Goal: Task Accomplishment & Management: Use online tool/utility

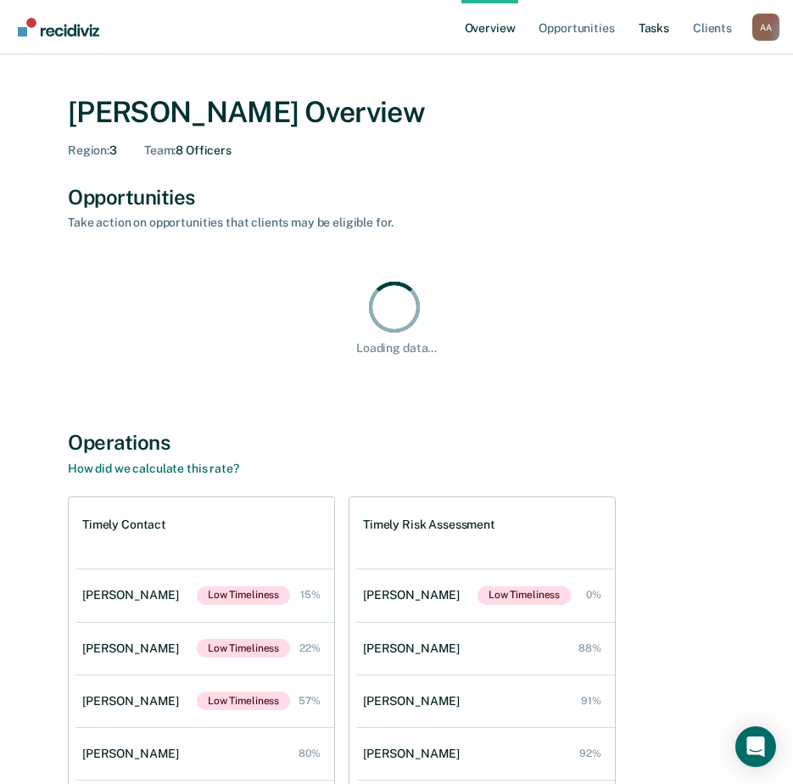
click at [650, 28] on link "Tasks" at bounding box center [653, 27] width 37 height 54
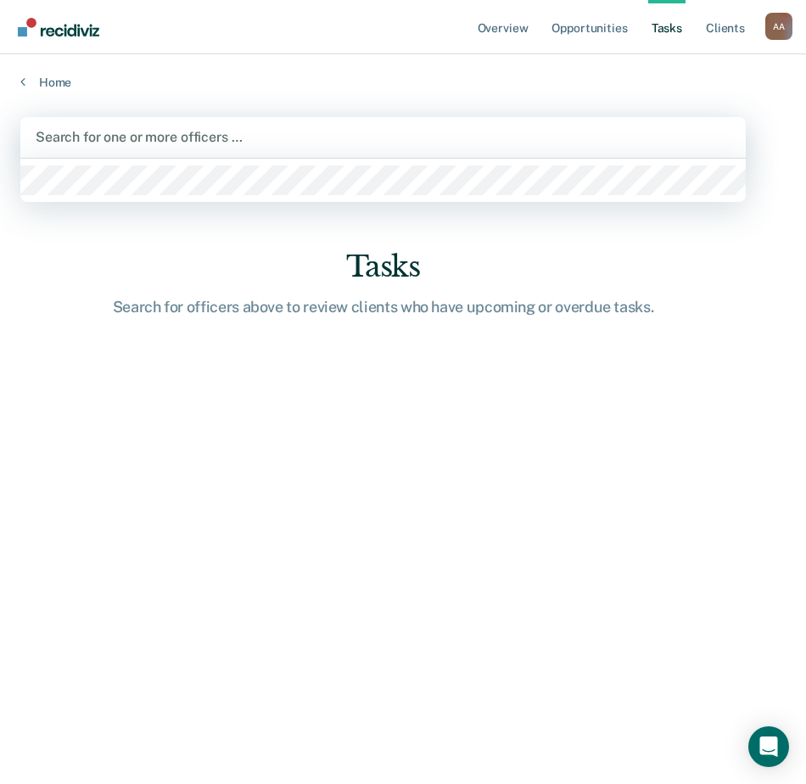
click at [224, 130] on div at bounding box center [383, 137] width 694 height 20
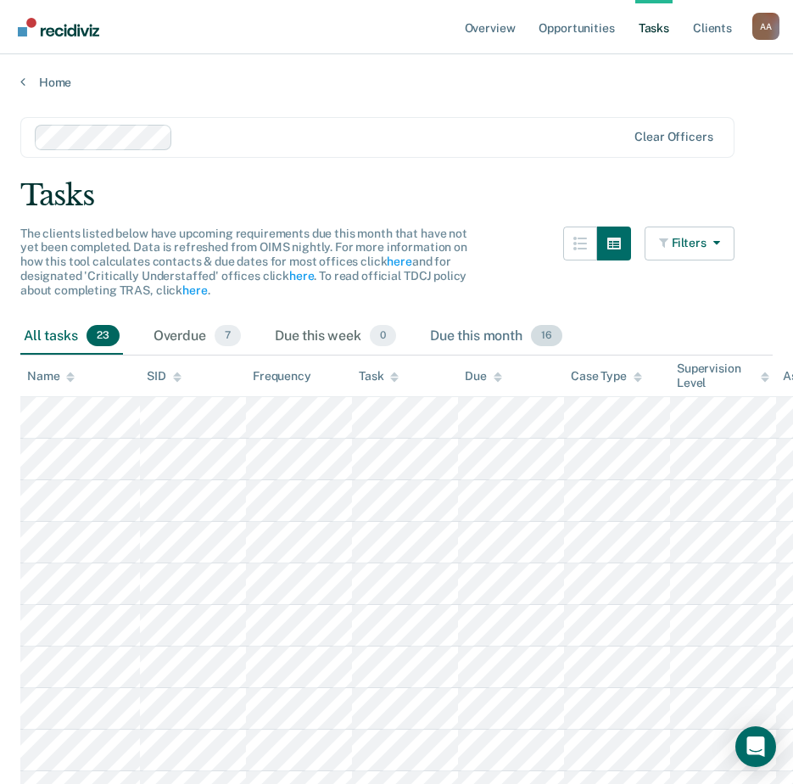
click at [488, 335] on div "Due this month 16" at bounding box center [496, 336] width 139 height 37
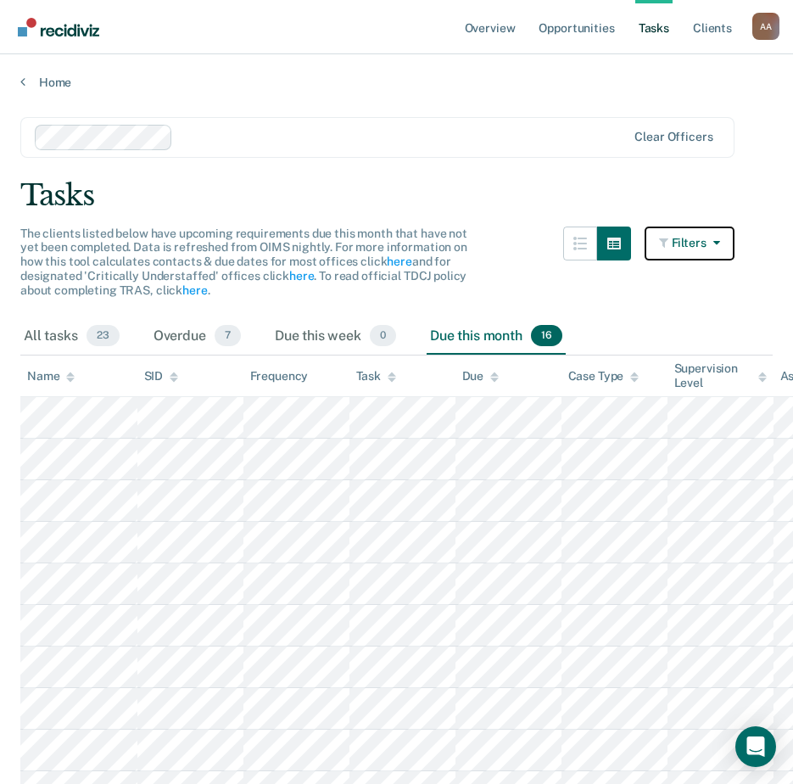
click at [708, 237] on button "Filters" at bounding box center [689, 243] width 90 height 34
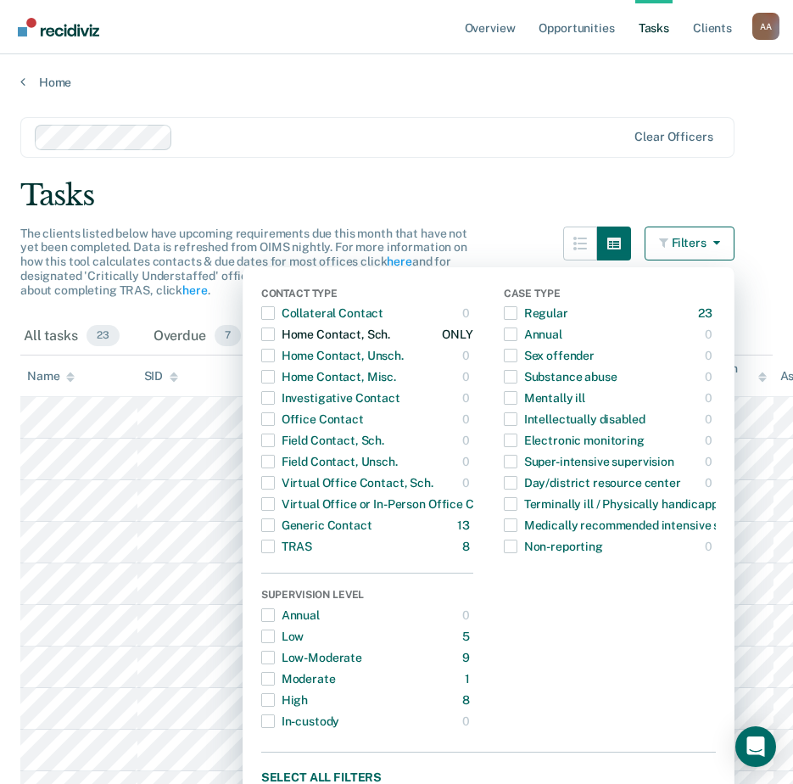
click at [275, 337] on span "button" at bounding box center [268, 334] width 14 height 14
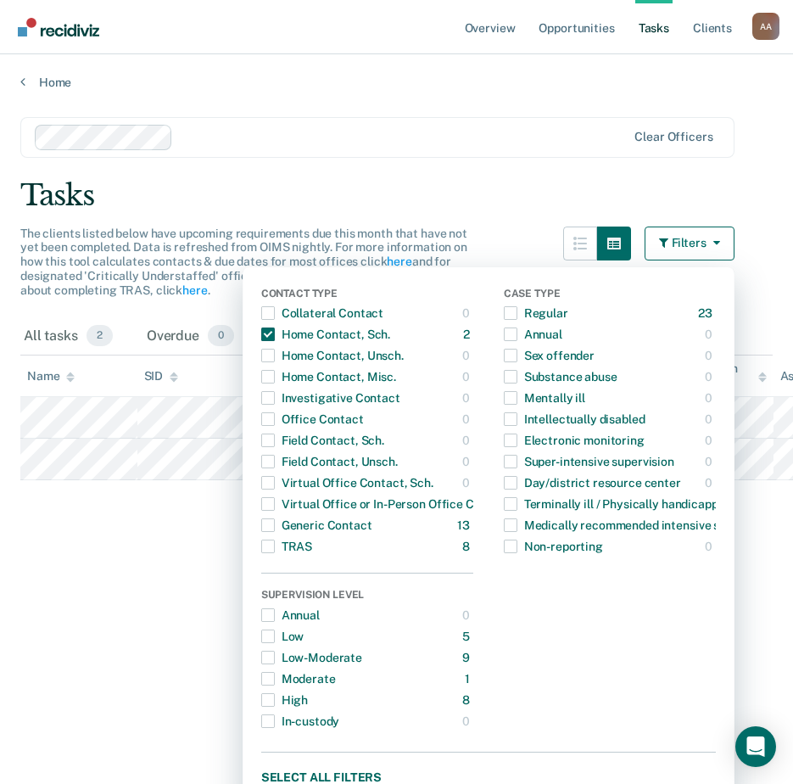
click at [415, 194] on div "Tasks" at bounding box center [396, 195] width 752 height 35
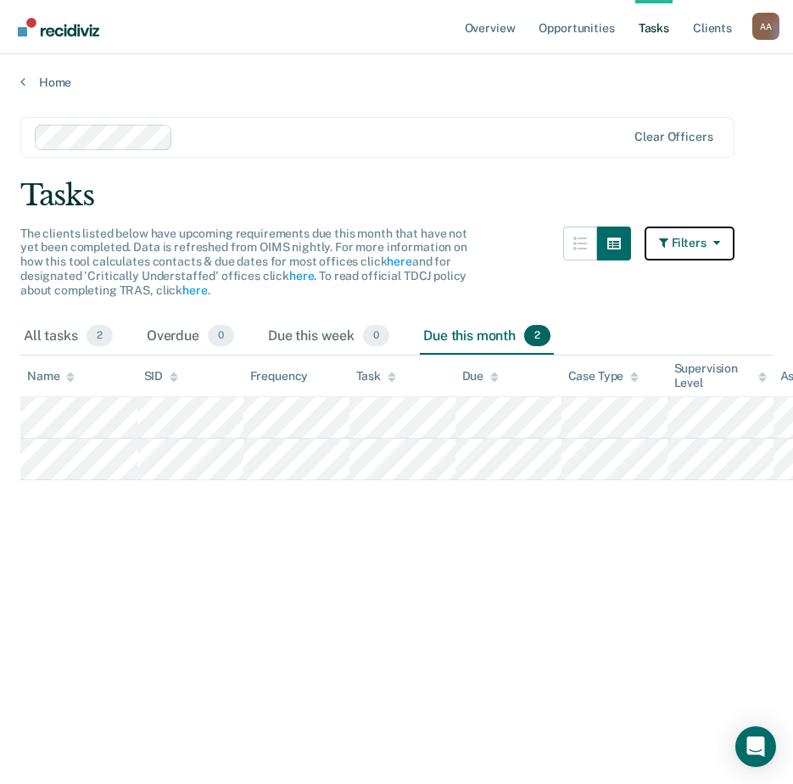
click at [694, 247] on button "Filters" at bounding box center [689, 243] width 90 height 34
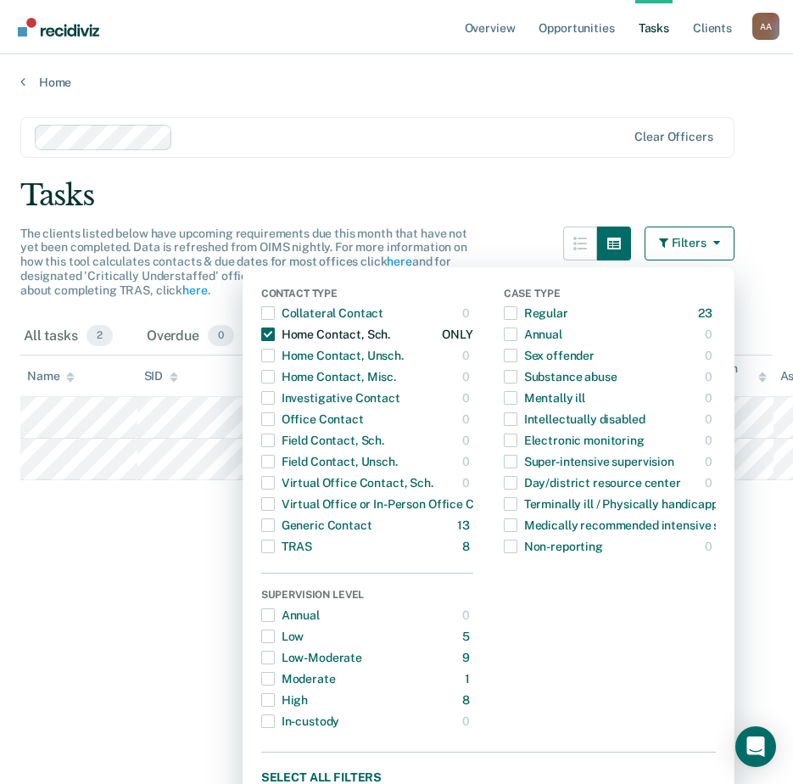
click at [275, 331] on span "button" at bounding box center [268, 334] width 14 height 14
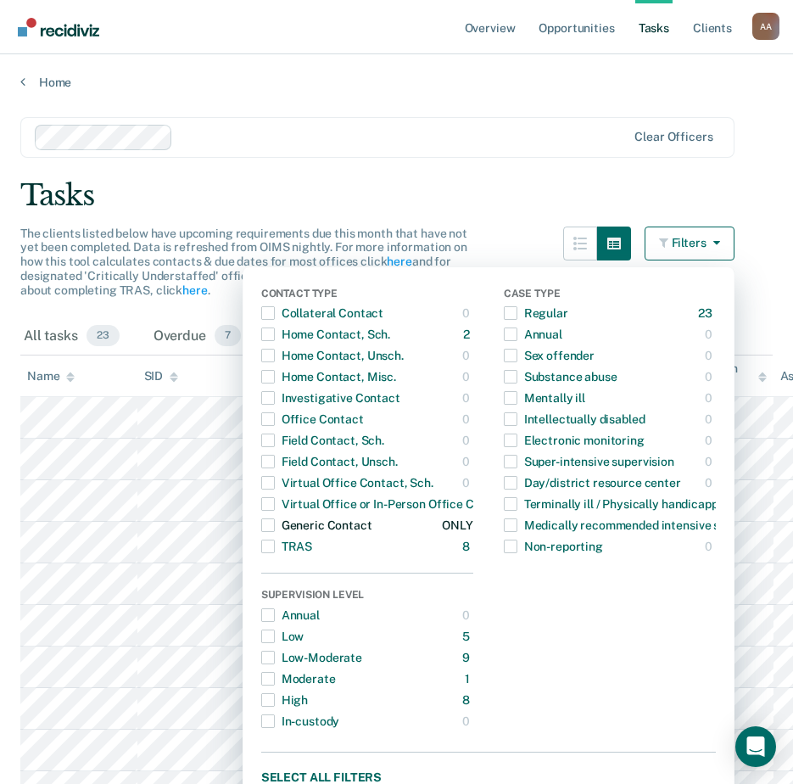
click at [275, 524] on span "button" at bounding box center [268, 525] width 14 height 14
click at [510, 180] on div "Tasks" at bounding box center [396, 195] width 752 height 35
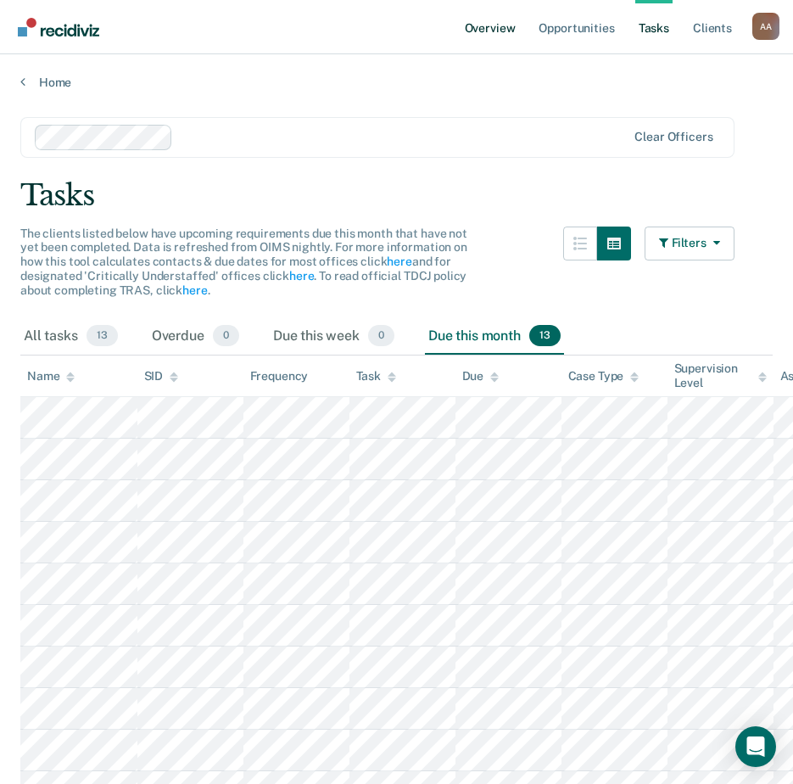
click at [496, 27] on link "Overview" at bounding box center [490, 27] width 58 height 54
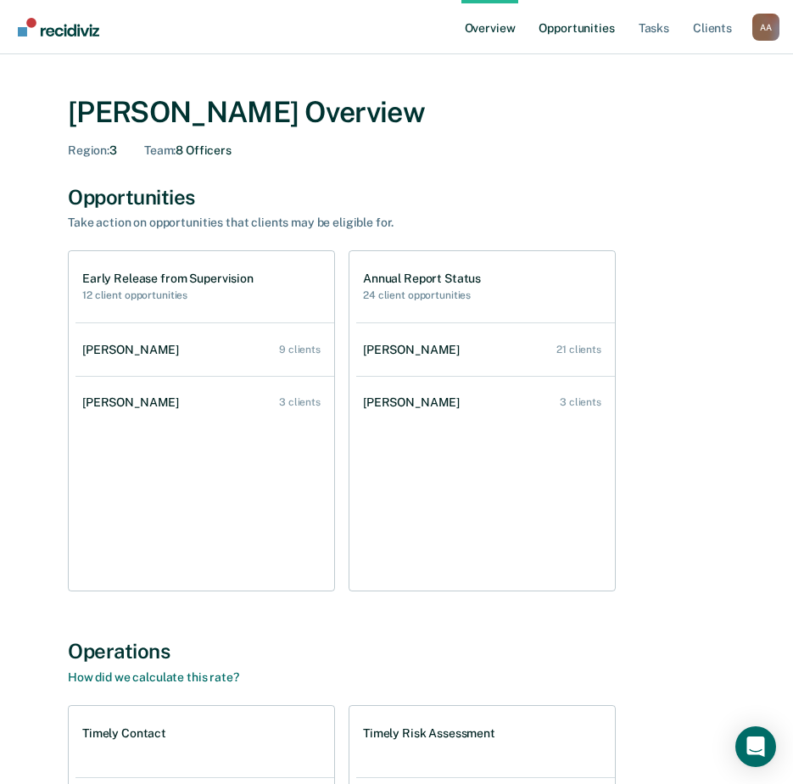
click at [594, 24] on link "Opportunities" at bounding box center [576, 27] width 82 height 54
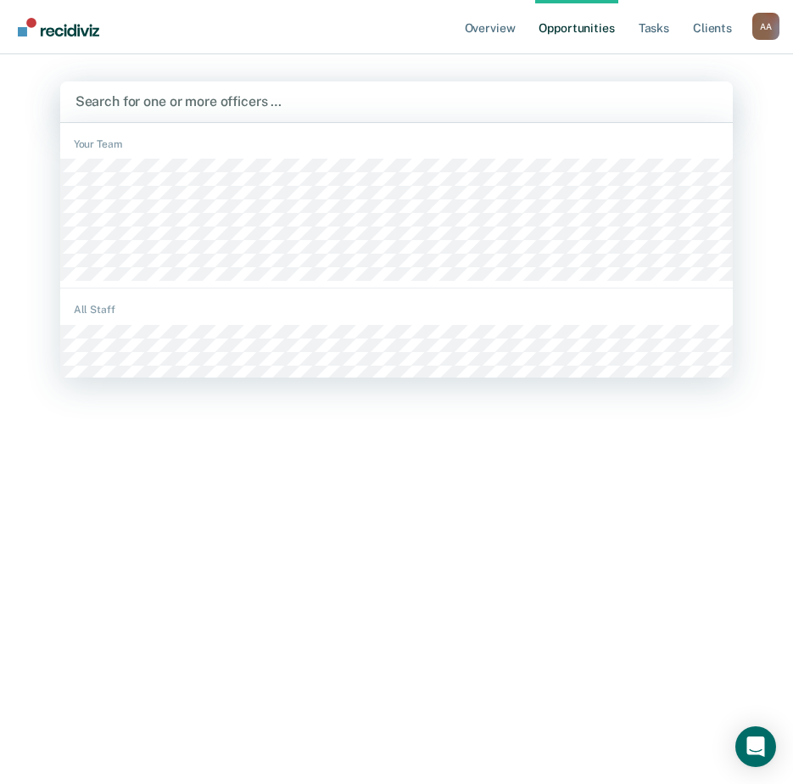
click at [218, 114] on div "Search for one or more officers …" at bounding box center [396, 101] width 673 height 41
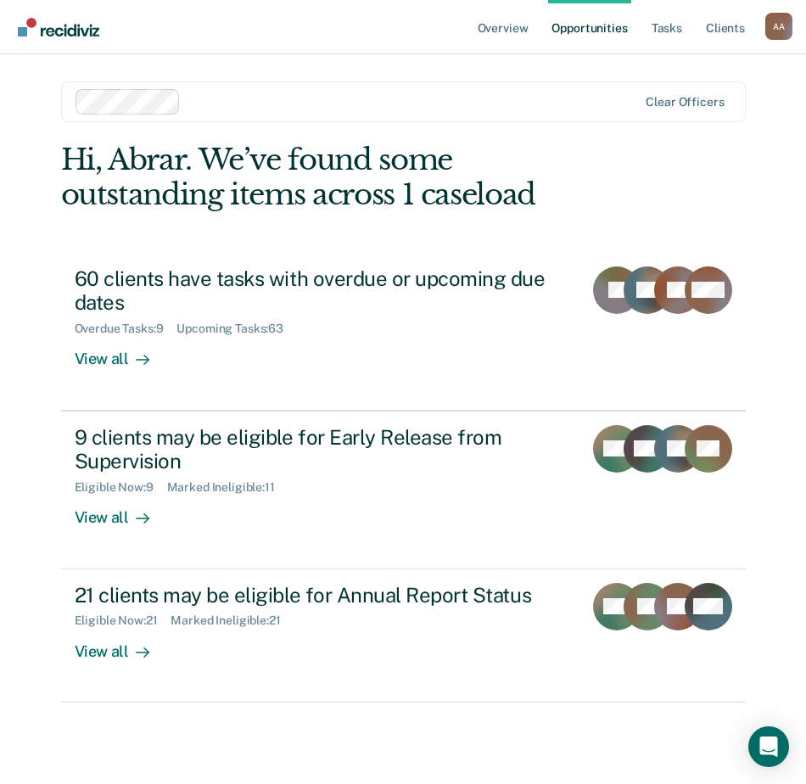
click at [773, 42] on div "Abrar Ahmed A A Profile How it works Log Out" at bounding box center [778, 29] width 27 height 32
click at [776, 33] on div "A A" at bounding box center [778, 26] width 27 height 27
click at [683, 117] on link "Log Out" at bounding box center [710, 111] width 137 height 14
